Goal: Information Seeking & Learning: Learn about a topic

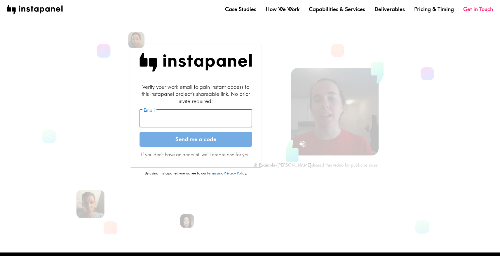
click at [167, 123] on input "Email" at bounding box center [195, 118] width 113 height 18
type input "[EMAIL_ADDRESS][DOMAIN_NAME]"
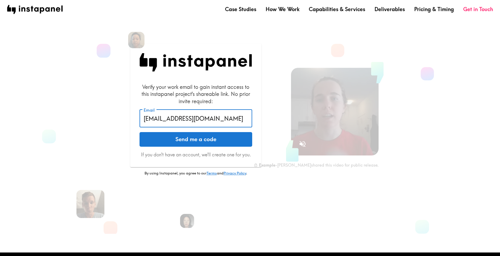
click at [183, 142] on button "Send me a code" at bounding box center [195, 139] width 113 height 15
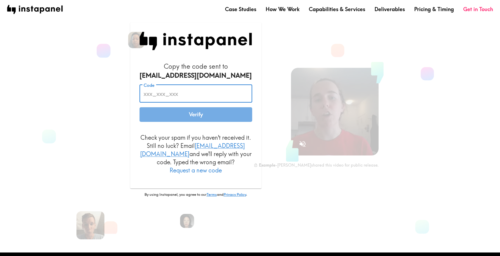
click at [154, 100] on input "Code" at bounding box center [195, 94] width 113 height 18
paste input "mUn_Am8_egd"
type input "mUn_Am8_egd"
click at [139, 107] on button "Verify" at bounding box center [195, 114] width 113 height 15
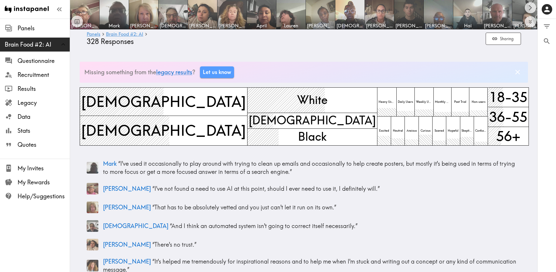
drag, startPoint x: 397, startPoint y: 55, endPoint x: 393, endPoint y: 55, distance: 4.1
click at [61, 9] on icon "button" at bounding box center [59, 9] width 8 height 8
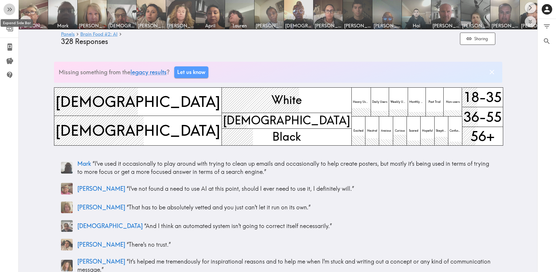
click at [12, 8] on icon "button" at bounding box center [10, 10] width 8 height 8
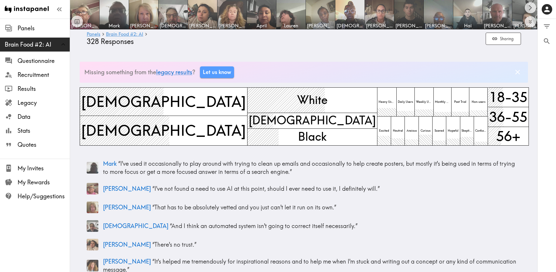
click at [439, 50] on header "[PERSON_NAME] [PERSON_NAME] [PERSON_NAME] [PERSON_NAME] April [PERSON_NAME] [PE…" at bounding box center [303, 26] width 467 height 53
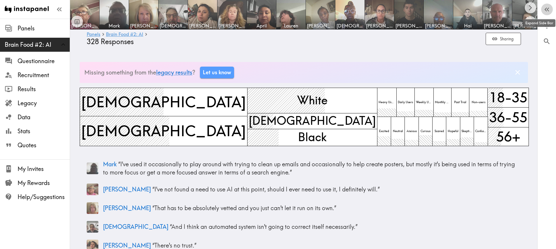
click at [504, 9] on button "button" at bounding box center [547, 10] width 12 height 12
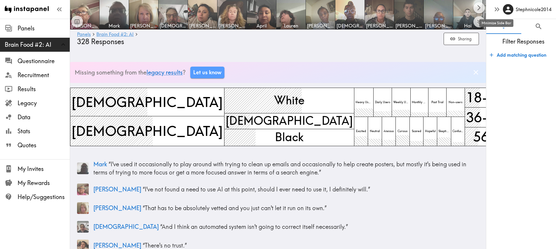
click at [499, 8] on icon "button" at bounding box center [497, 9] width 8 height 8
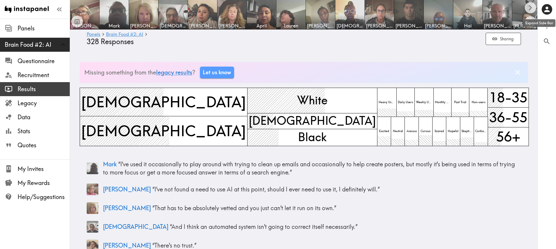
click at [35, 88] on span "Results" at bounding box center [44, 89] width 52 height 8
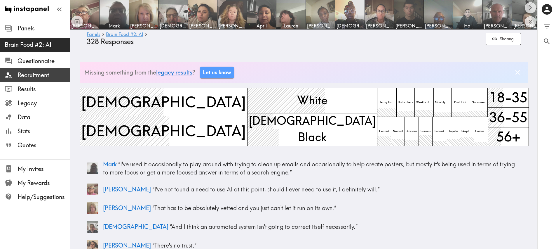
click at [34, 75] on span "Recruitment" at bounding box center [44, 75] width 52 height 8
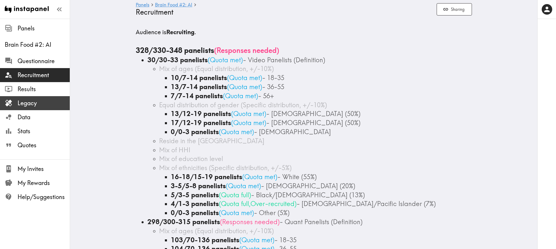
click at [35, 100] on span "Legacy" at bounding box center [44, 103] width 52 height 8
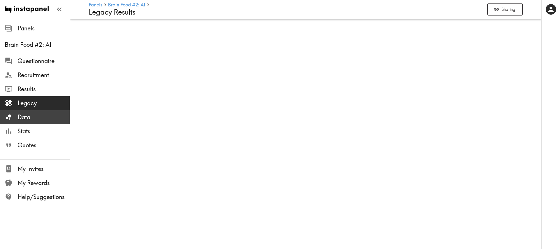
click at [32, 114] on span "Data" at bounding box center [44, 117] width 52 height 8
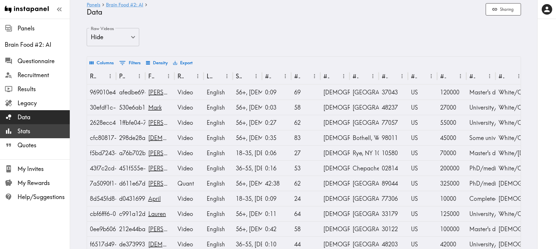
click at [33, 128] on span "Stats" at bounding box center [44, 131] width 52 height 8
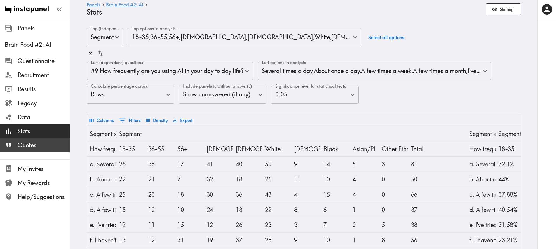
click at [33, 145] on span "Quotes" at bounding box center [44, 145] width 52 height 8
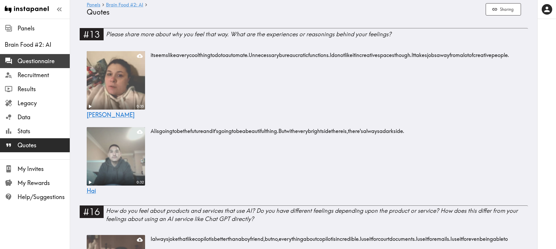
click at [65, 58] on span "Questionnaire" at bounding box center [44, 61] width 52 height 8
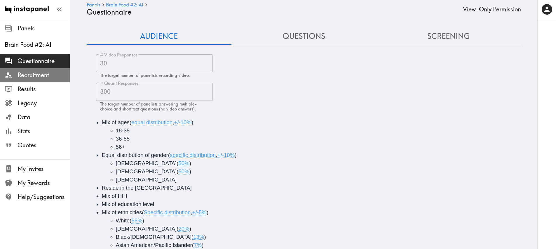
click at [53, 76] on span "Recruitment" at bounding box center [44, 75] width 52 height 8
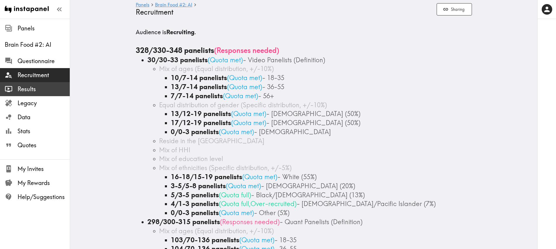
click at [51, 85] on span "Results" at bounding box center [44, 89] width 52 height 8
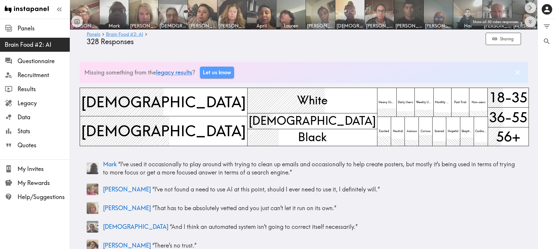
click at [504, 21] on icon "Expand to show all items" at bounding box center [530, 21] width 7 height 7
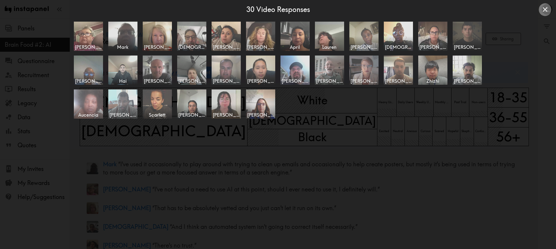
drag, startPoint x: 543, startPoint y: 7, endPoint x: 536, endPoint y: 14, distance: 10.7
click at [504, 7] on icon "Close expanded view" at bounding box center [545, 10] width 8 height 8
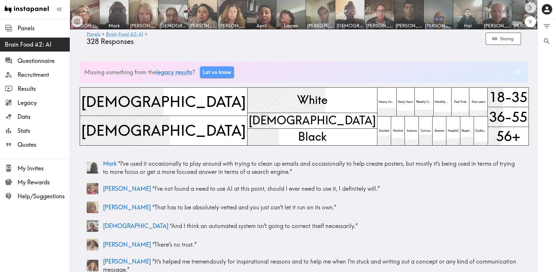
click at [504, 24] on button "Expand to show all items" at bounding box center [530, 21] width 11 height 11
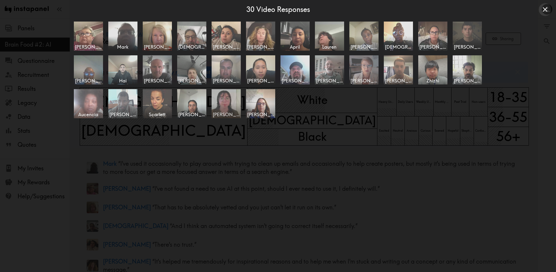
click at [221, 110] on img at bounding box center [226, 103] width 31 height 31
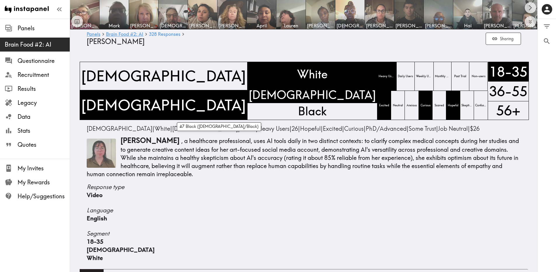
click at [235, 190] on span "Response type" at bounding box center [304, 187] width 434 height 8
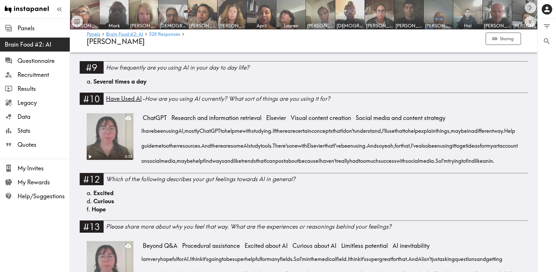
scroll to position [576, 0]
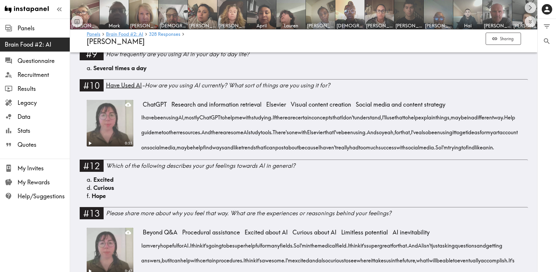
click at [242, 118] on span "me" at bounding box center [238, 115] width 7 height 15
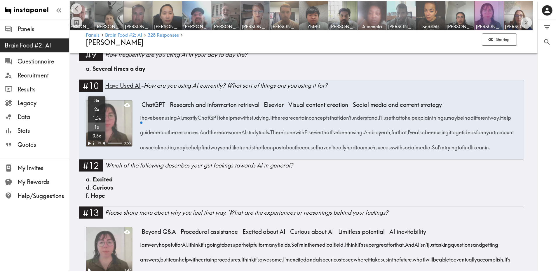
scroll to position [0, 412]
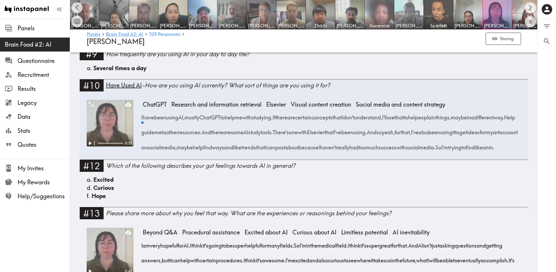
click at [123, 118] on video at bounding box center [110, 123] width 47 height 47
click at [89, 106] on div "Expand" at bounding box center [88, 111] width 19 height 12
click at [88, 104] on icon "Expand" at bounding box center [90, 104] width 5 height 5
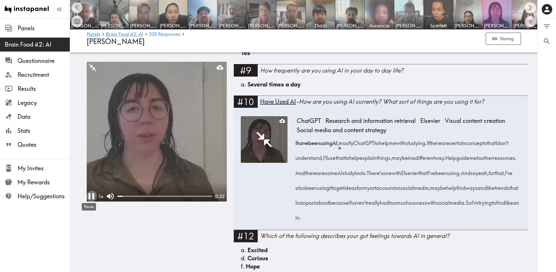
click at [88, 196] on icon "Pause" at bounding box center [91, 196] width 6 height 6
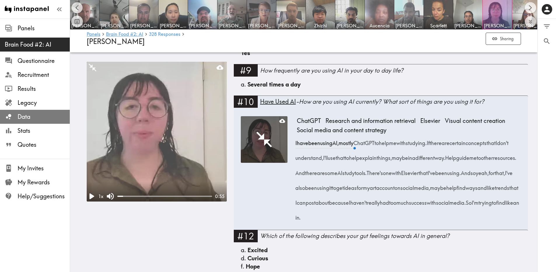
click at [39, 116] on span "Data" at bounding box center [44, 117] width 52 height 8
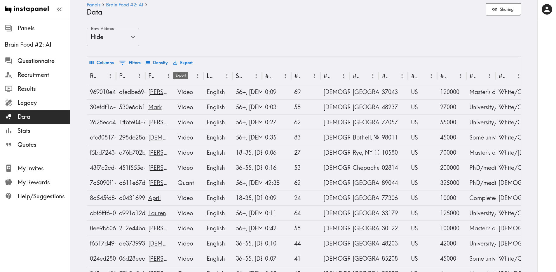
click at [184, 64] on button "Export" at bounding box center [183, 63] width 22 height 10
click at [35, 129] on span "Stats" at bounding box center [44, 131] width 52 height 8
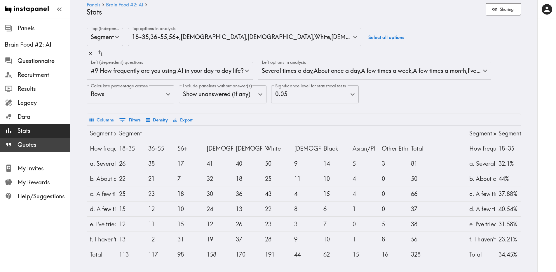
click at [44, 145] on span "Quotes" at bounding box center [44, 145] width 52 height 8
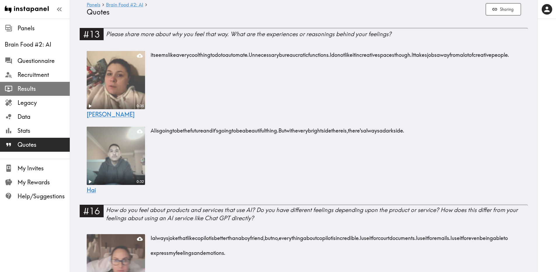
click at [36, 91] on span "Results" at bounding box center [44, 89] width 52 height 8
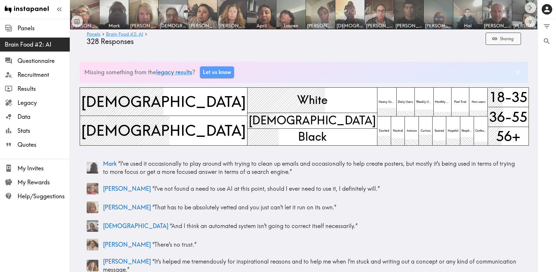
click at [496, 39] on icon "button" at bounding box center [495, 39] width 6 height 6
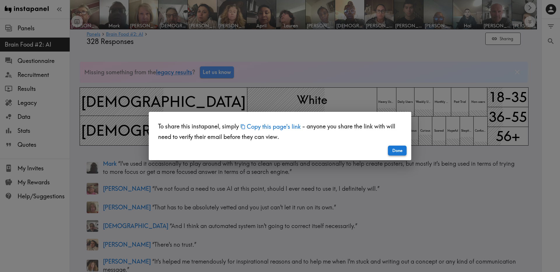
click at [399, 151] on button "Done" at bounding box center [397, 151] width 19 height 10
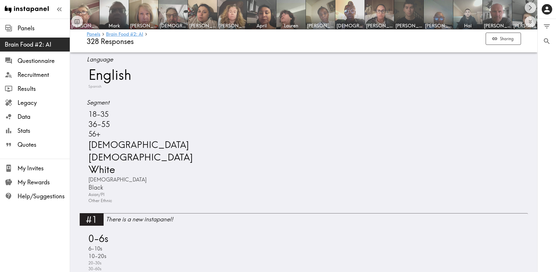
scroll to position [314, 0]
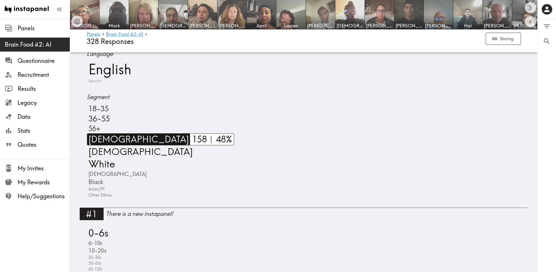
click at [99, 135] on span "[DEMOGRAPHIC_DATA]" at bounding box center [138, 140] width 102 height 12
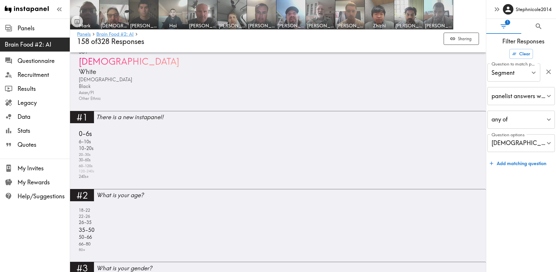
scroll to position [380, 0]
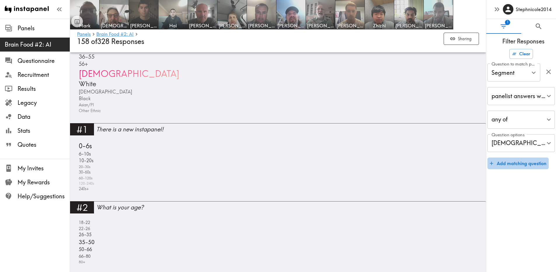
click at [504, 165] on button "Add matching question" at bounding box center [517, 164] width 61 height 12
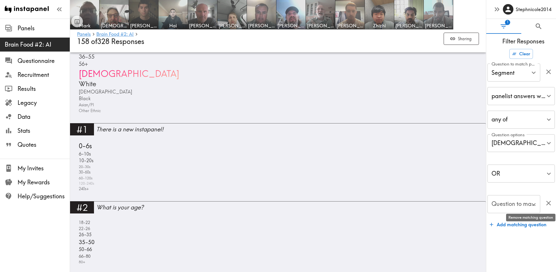
click at [504, 204] on icon "button" at bounding box center [548, 204] width 8 height 8
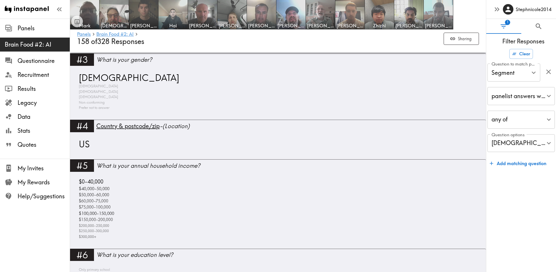
scroll to position [607, 0]
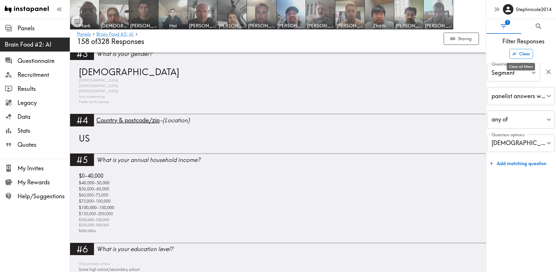
drag, startPoint x: 529, startPoint y: 55, endPoint x: 433, endPoint y: 189, distance: 164.9
click at [504, 55] on button "Clear" at bounding box center [521, 54] width 24 height 10
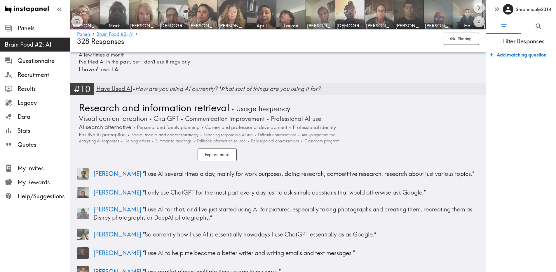
scroll to position [1203, 0]
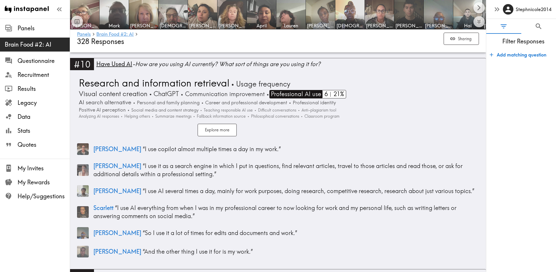
click at [300, 94] on span "Professional AI use" at bounding box center [295, 94] width 52 height 8
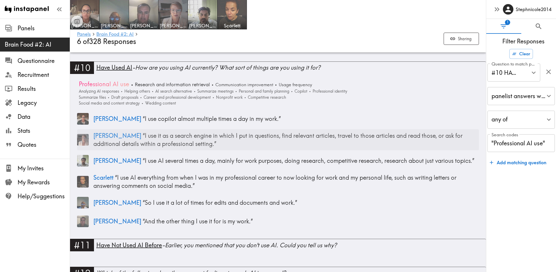
scroll to position [992, 0]
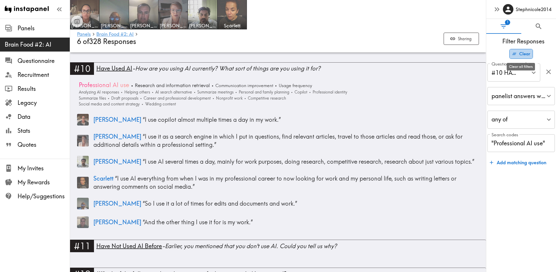
click at [504, 53] on button "Clear" at bounding box center [521, 54] width 24 height 10
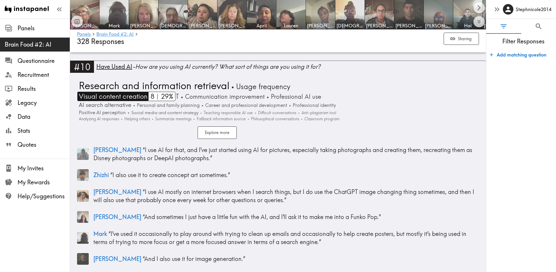
scroll to position [1201, 0]
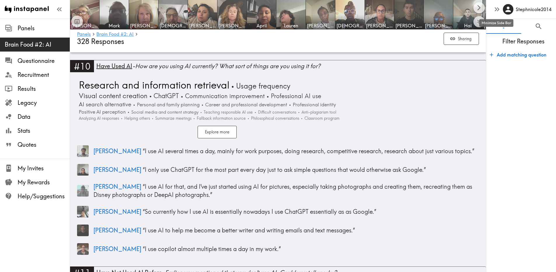
click at [499, 10] on icon "button" at bounding box center [498, 9] width 2 height 4
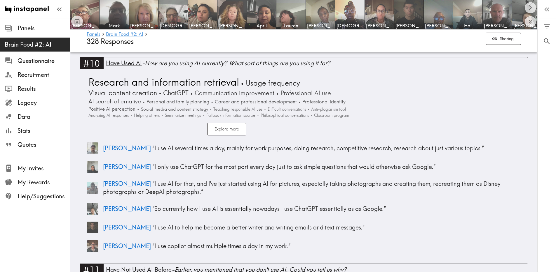
scroll to position [1205, 0]
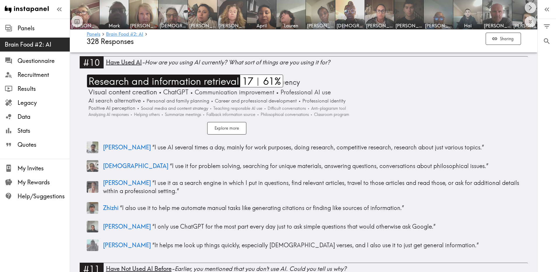
click at [169, 76] on span "Research and information retrieval" at bounding box center [163, 81] width 152 height 13
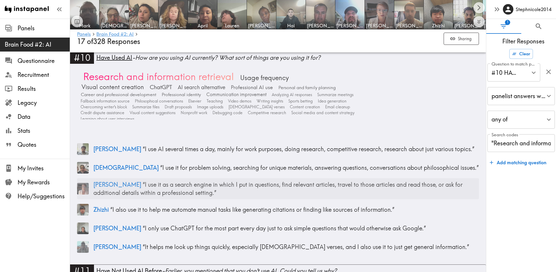
scroll to position [1036, 0]
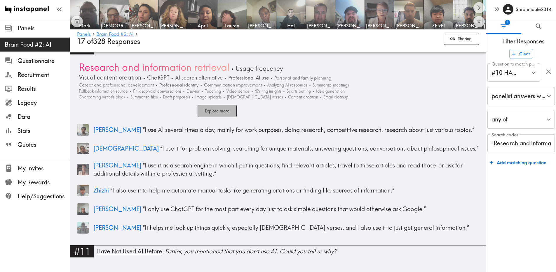
click at [230, 115] on button "Explore more" at bounding box center [216, 111] width 39 height 13
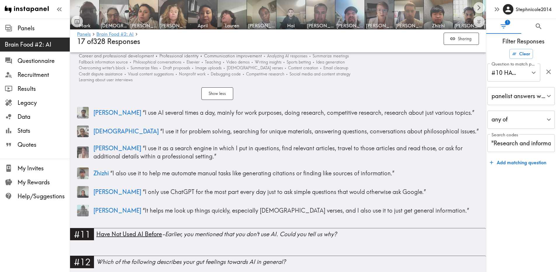
scroll to position [1063, 0]
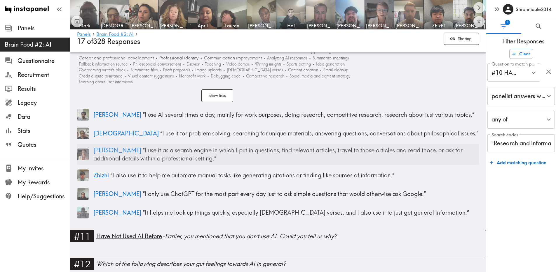
click at [139, 158] on p "[PERSON_NAME] “ I use it as a search engine in which I put in questions, find r…" at bounding box center [285, 154] width 385 height 16
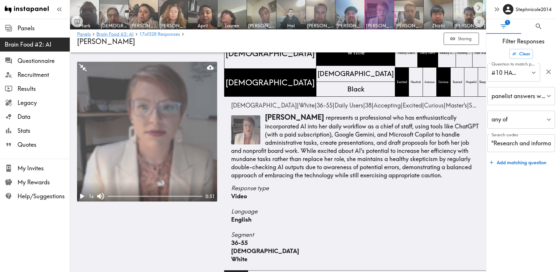
scroll to position [25, 0]
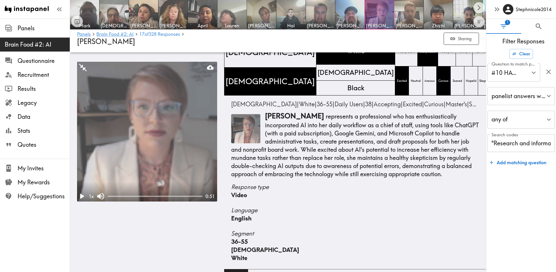
click at [229, 25] on span "Lauren" at bounding box center [231, 25] width 27 height 6
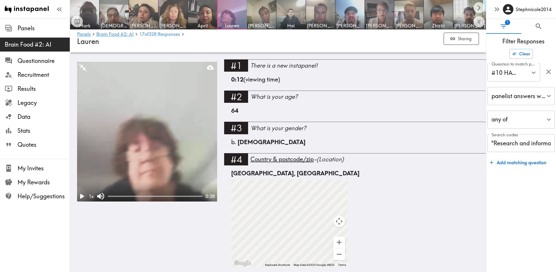
scroll to position [268, 0]
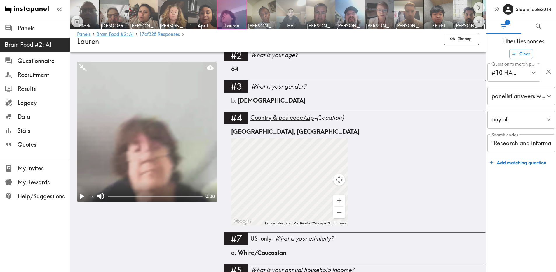
click at [305, 15] on img at bounding box center [291, 14] width 31 height 31
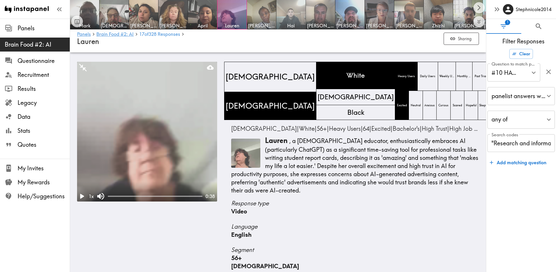
scroll to position [558, 0]
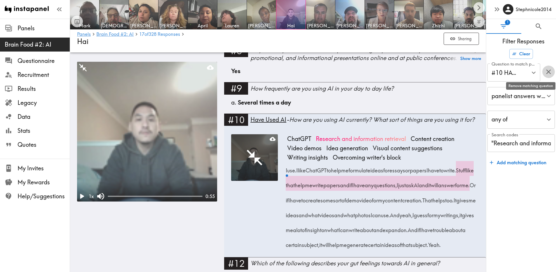
click at [504, 71] on icon "button" at bounding box center [548, 71] width 5 height 5
